Goal: Task Accomplishment & Management: Manage account settings

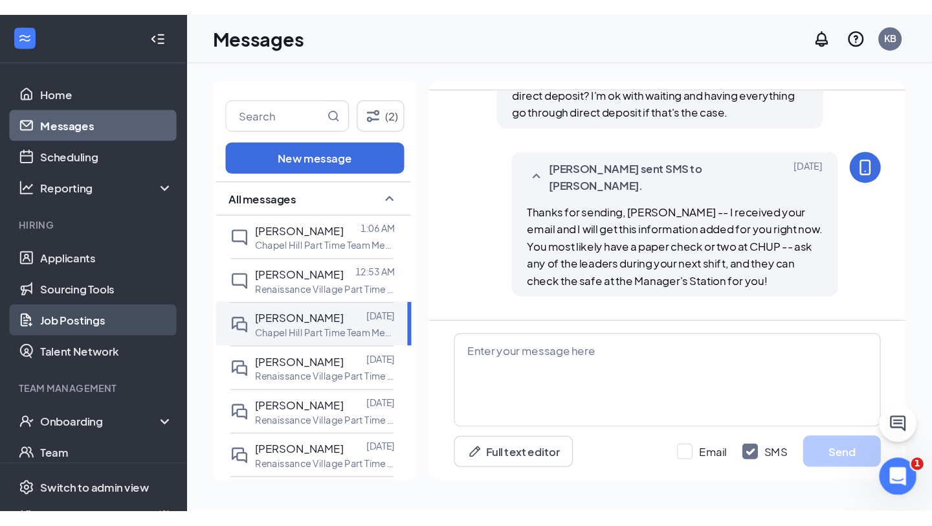
scroll to position [1128, 0]
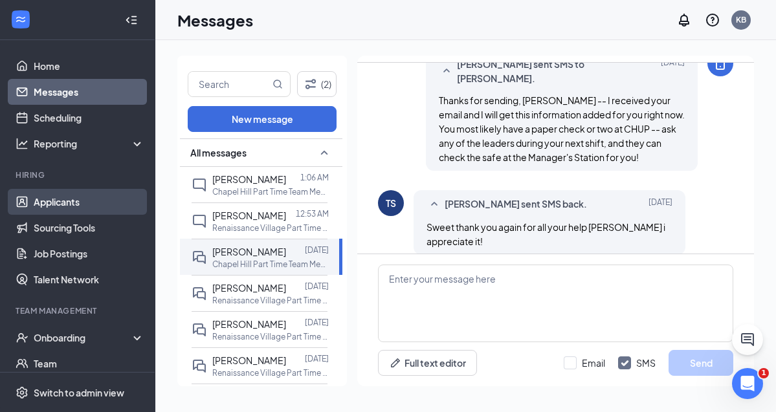
click at [63, 205] on link "Applicants" at bounding box center [89, 202] width 111 height 26
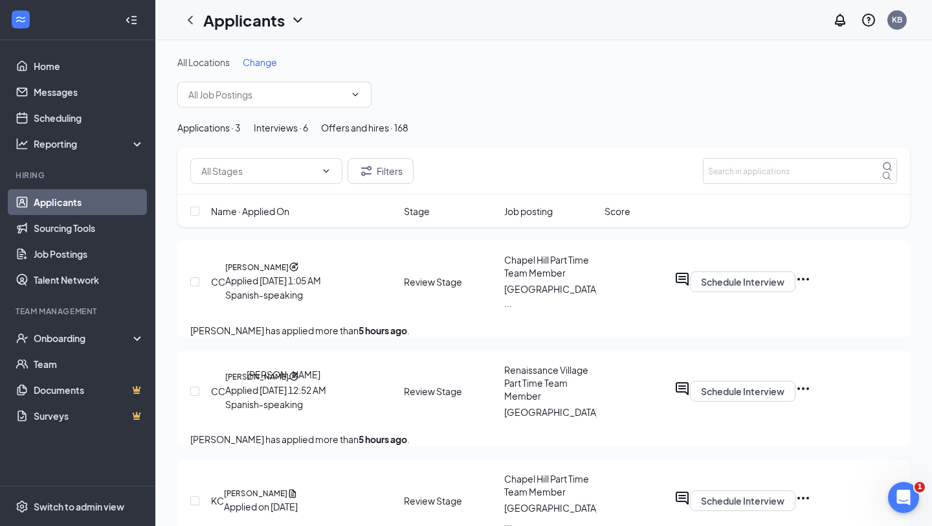
click at [289, 383] on h5 "[PERSON_NAME]" at bounding box center [256, 377] width 63 height 12
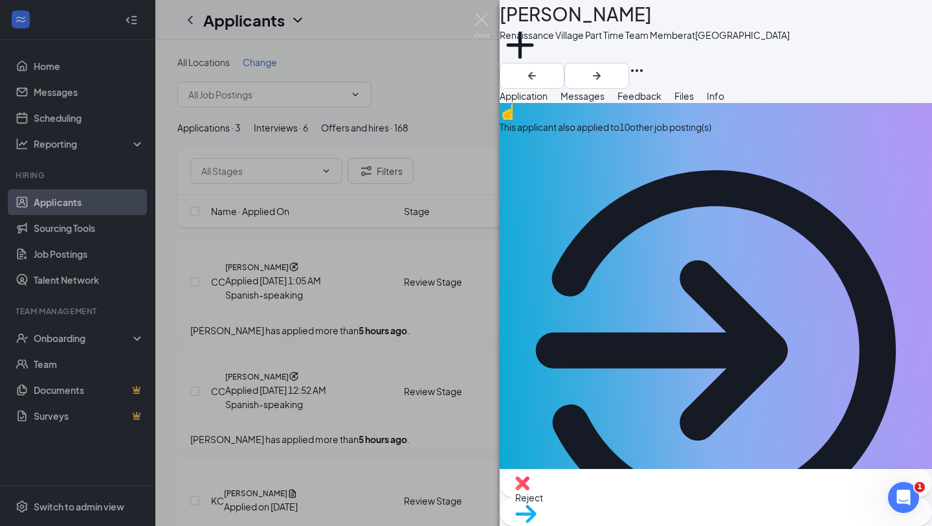
click at [423, 357] on div "[PERSON_NAME] [PERSON_NAME] Renaissance Village Part Time Team Member at [GEOGR…" at bounding box center [466, 263] width 932 height 526
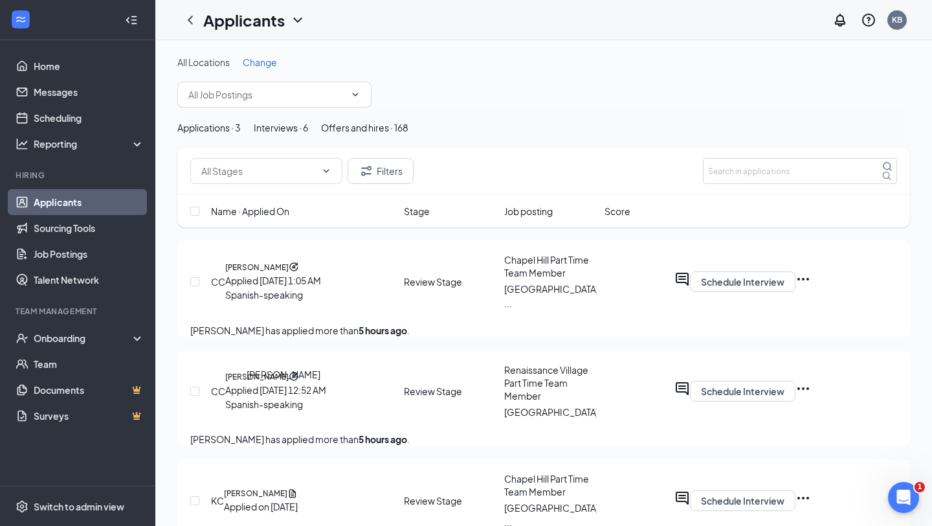
click at [289, 383] on h5 "[PERSON_NAME]" at bounding box center [256, 377] width 63 height 12
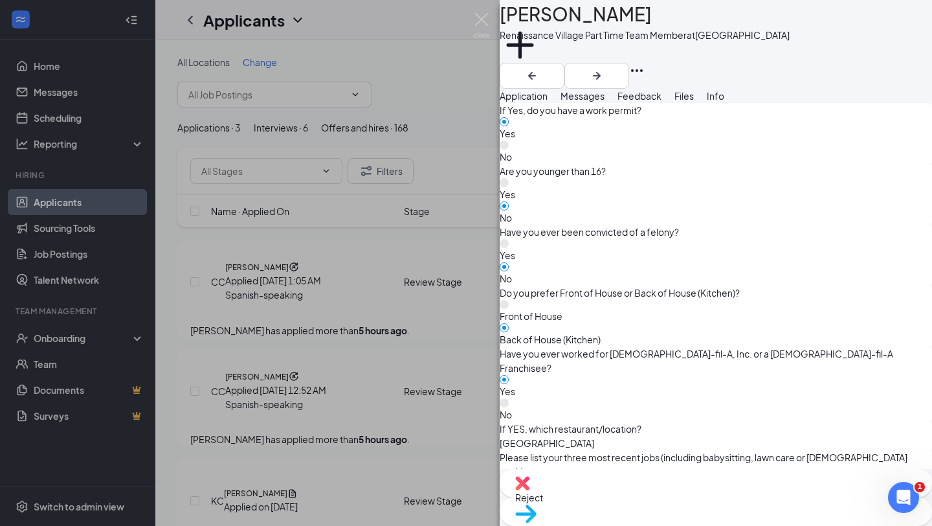
scroll to position [1194, 0]
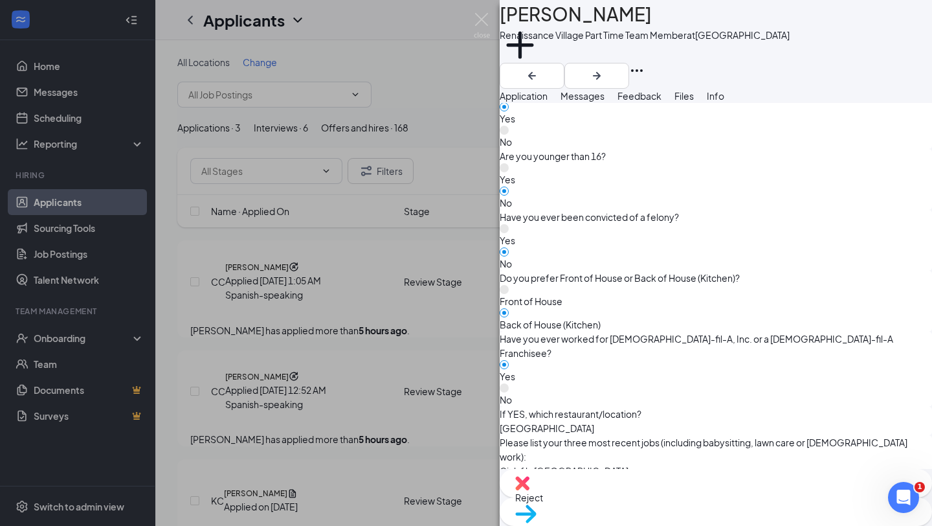
click at [543, 412] on span "Reject" at bounding box center [529, 497] width 28 height 12
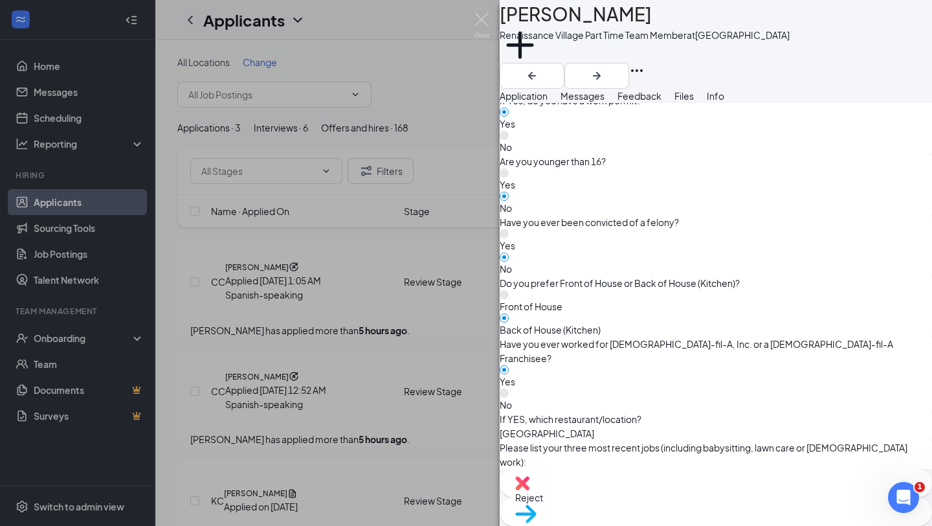
checkbox input "true"
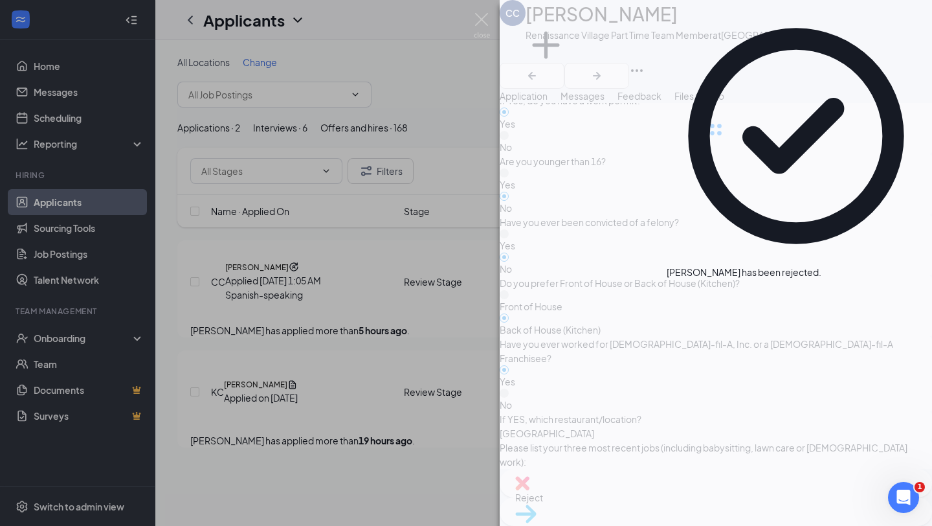
click at [308, 327] on div "[PERSON_NAME] [PERSON_NAME] Renaissance Village Part Time Team Member at [GEOGR…" at bounding box center [466, 263] width 932 height 526
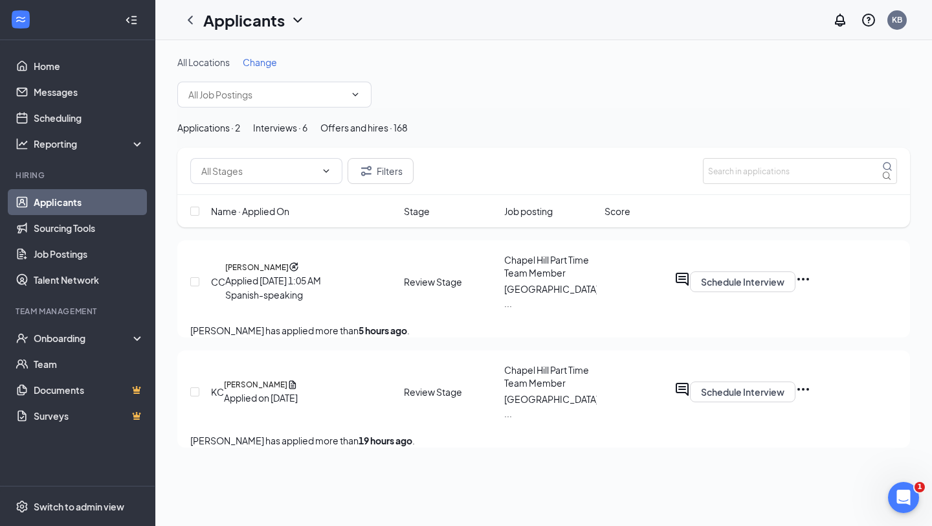
click at [776, 280] on icon "Ellipses" at bounding box center [804, 279] width 12 height 3
click at [289, 273] on h5 "[PERSON_NAME]" at bounding box center [256, 268] width 63 height 12
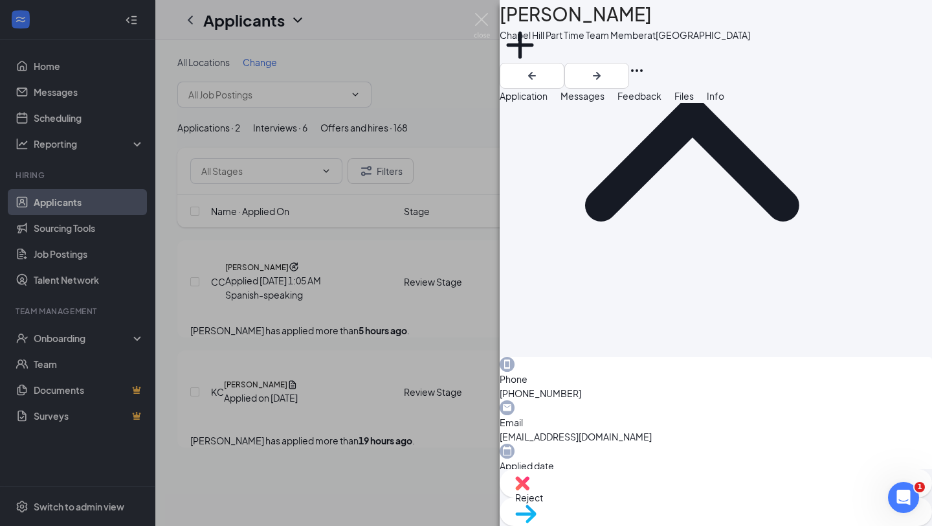
scroll to position [669, 0]
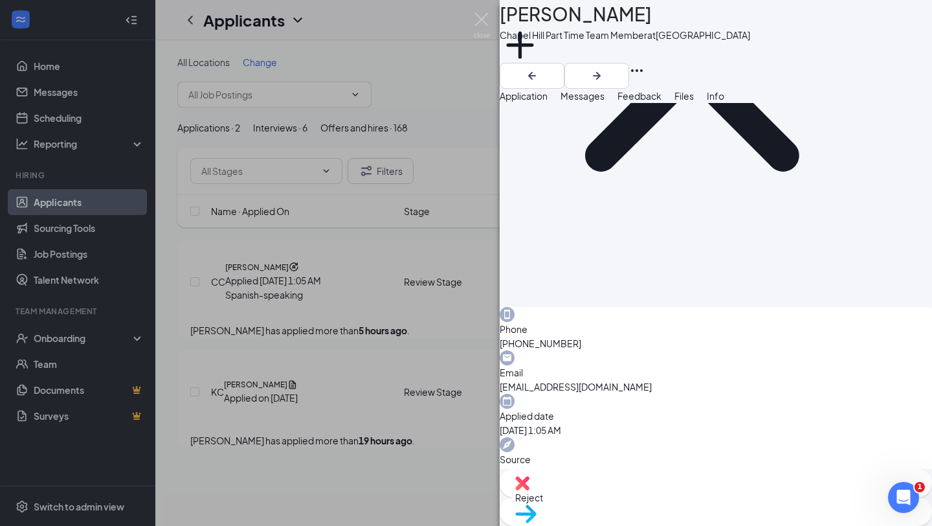
click at [620, 412] on div "Reject" at bounding box center [716, 483] width 432 height 28
checkbox input "true"
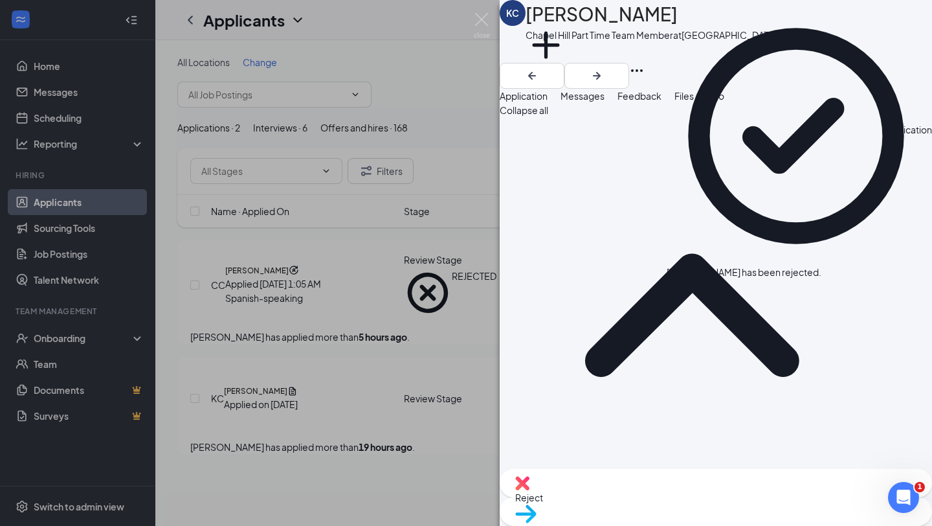
click at [367, 229] on div "KC [PERSON_NAME][GEOGRAPHIC_DATA] Part Time Team Member at [GEOGRAPHIC_DATA] Ad…" at bounding box center [466, 263] width 932 height 526
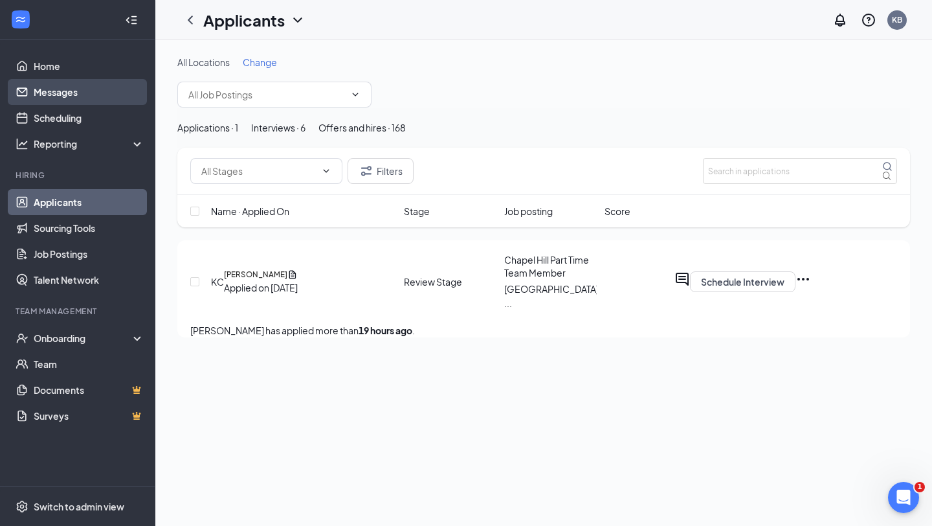
click at [63, 93] on link "Messages" at bounding box center [89, 92] width 111 height 26
